Goal: Transaction & Acquisition: Purchase product/service

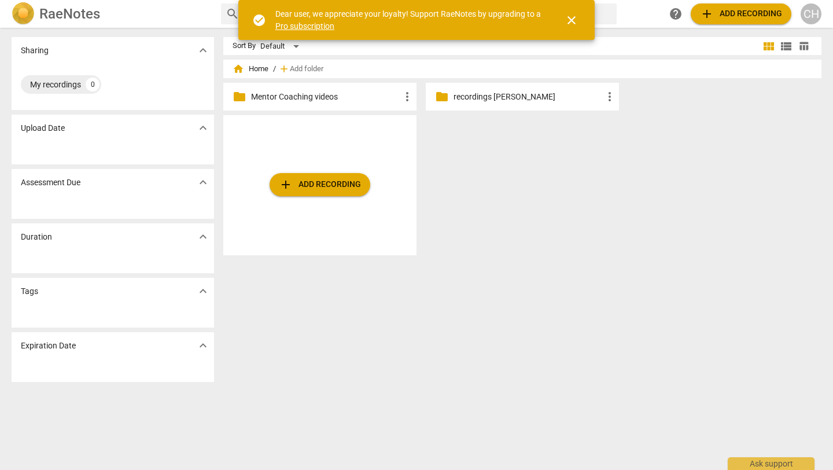
click at [304, 25] on link "Pro subscription" at bounding box center [305, 25] width 59 height 9
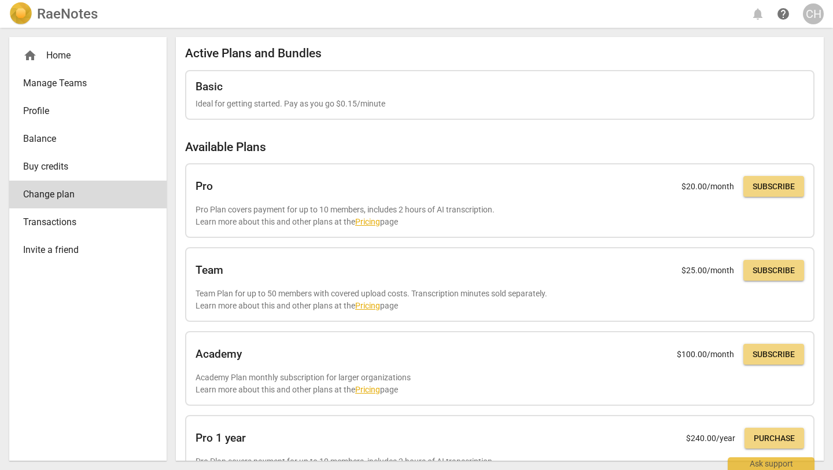
click at [59, 62] on div "home Home" at bounding box center [83, 56] width 120 height 14
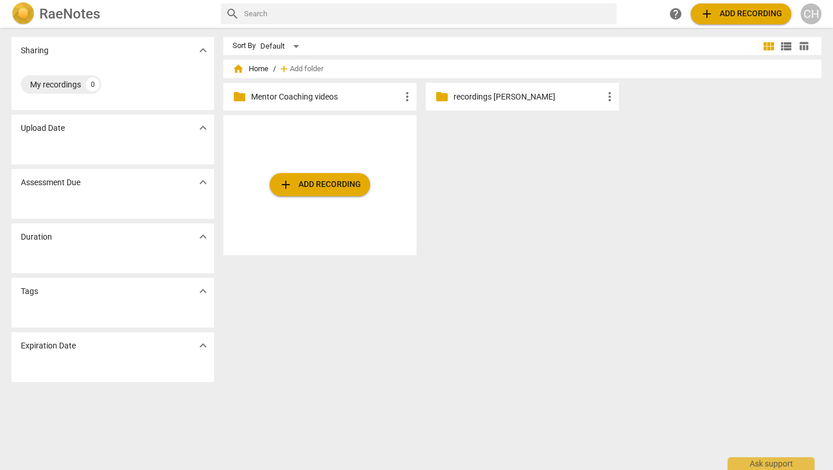
click at [315, 196] on button "add Add recording" at bounding box center [320, 184] width 101 height 23
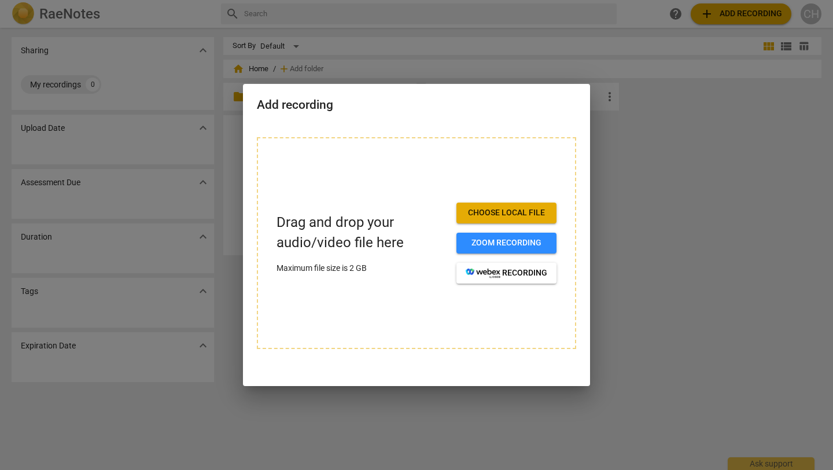
click at [517, 210] on span "Choose local file" at bounding box center [507, 213] width 82 height 12
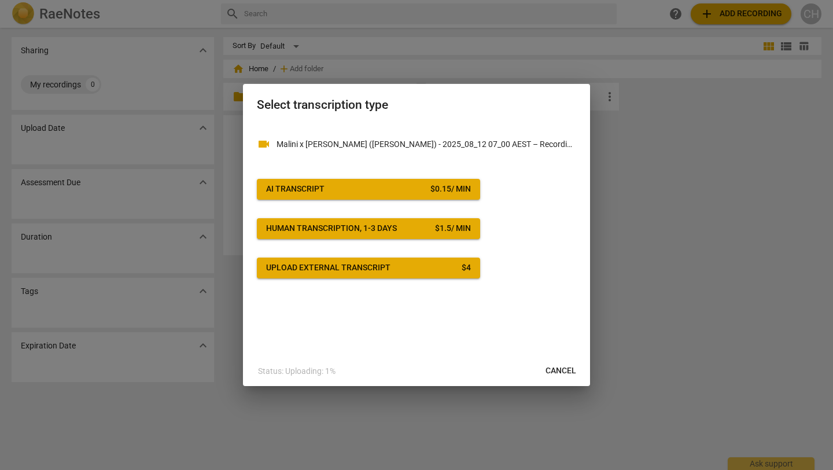
click at [392, 183] on button "AI Transcript $ 0.15 / min" at bounding box center [368, 189] width 223 height 21
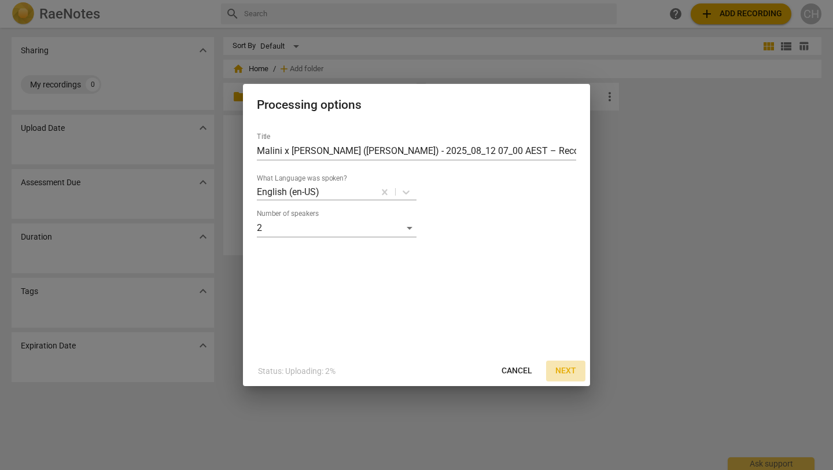
click at [576, 372] on span "Next" at bounding box center [566, 371] width 21 height 12
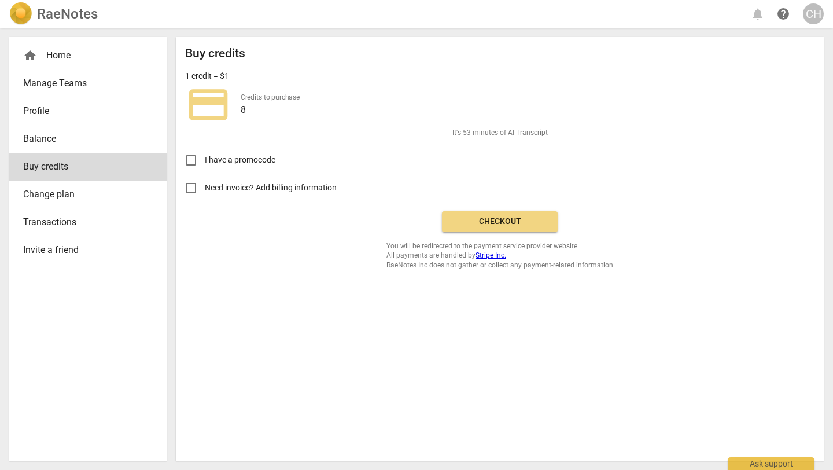
click at [476, 219] on span "Checkout" at bounding box center [499, 222] width 97 height 12
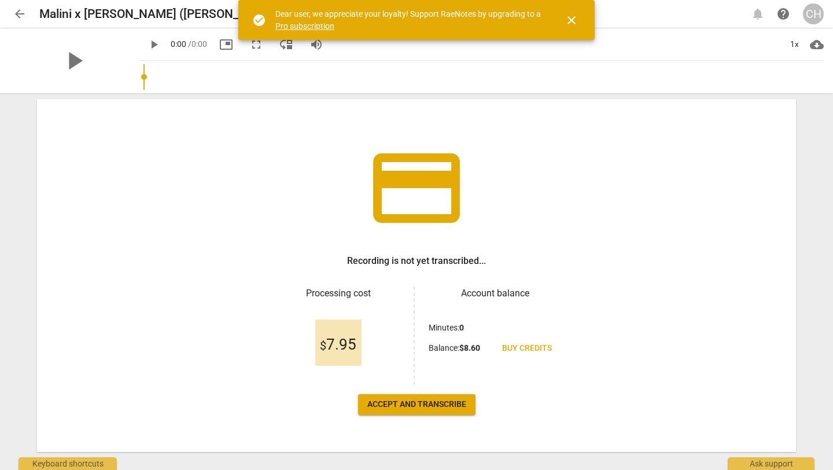
scroll to position [37, 0]
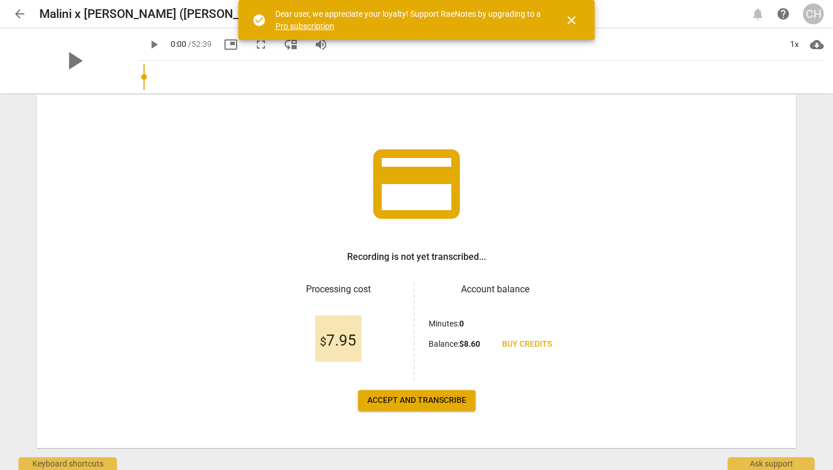
click at [437, 393] on button "Accept and transcribe" at bounding box center [416, 400] width 117 height 21
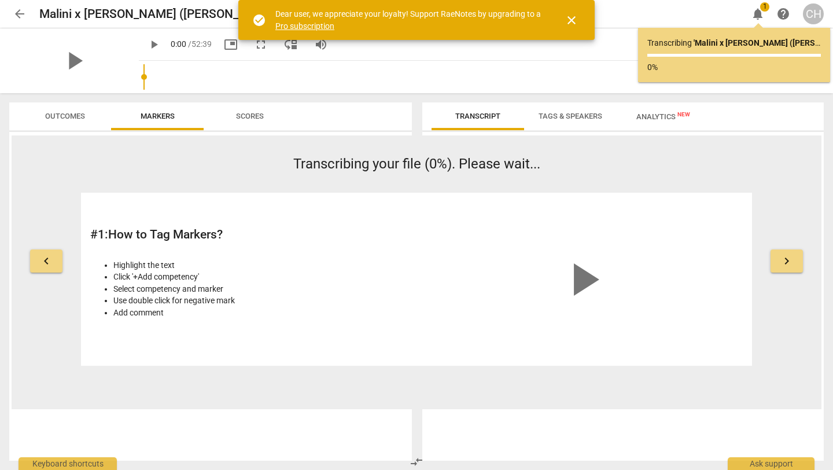
click at [574, 19] on span "close" at bounding box center [572, 20] width 14 height 14
